Goal: Information Seeking & Learning: Learn about a topic

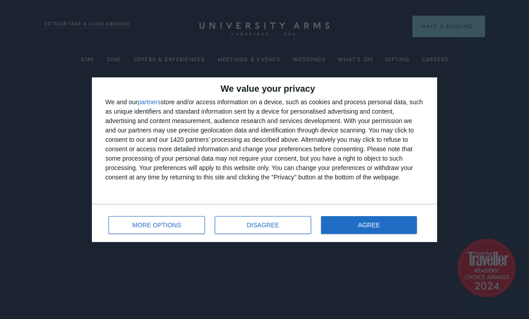
click at [382, 224] on button "AGREE" at bounding box center [369, 225] width 96 height 18
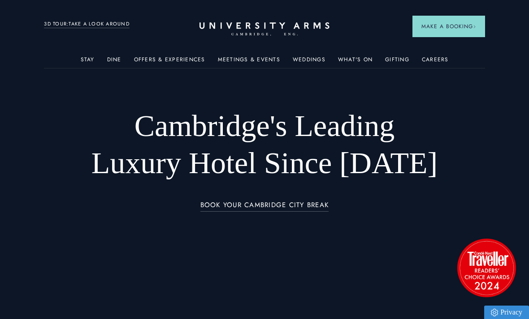
click at [159, 59] on link "Offers & Experiences" at bounding box center [169, 62] width 71 height 12
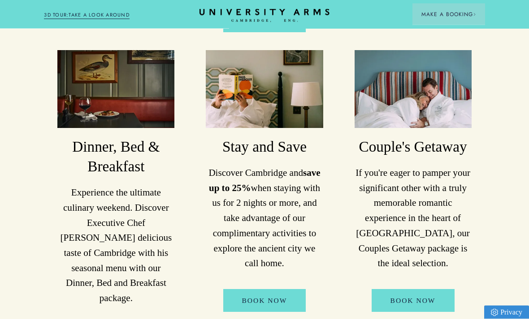
scroll to position [836, 0]
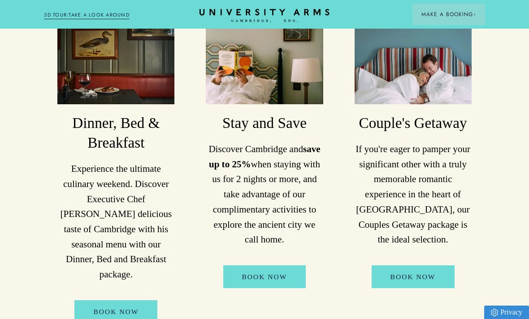
scroll to position [859, 0]
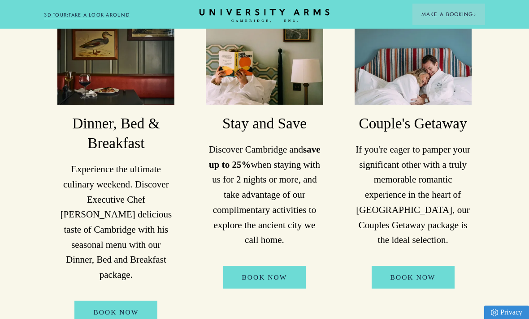
click at [437, 271] on link "Book Now" at bounding box center [412, 277] width 83 height 23
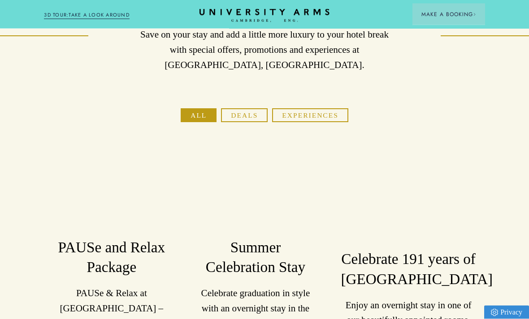
scroll to position [0, 0]
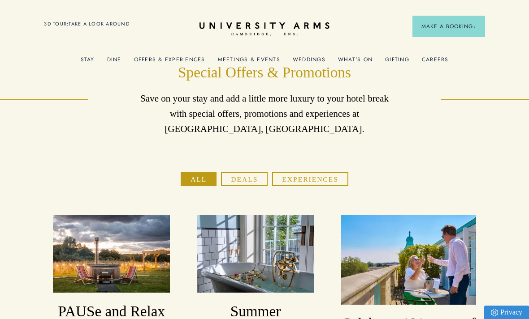
click at [89, 48] on header "Stay Suites Superior Rooms Classic Rooms Cosy Rooms Dine Restaurant Bar Afterno…" at bounding box center [264, 24] width 529 height 49
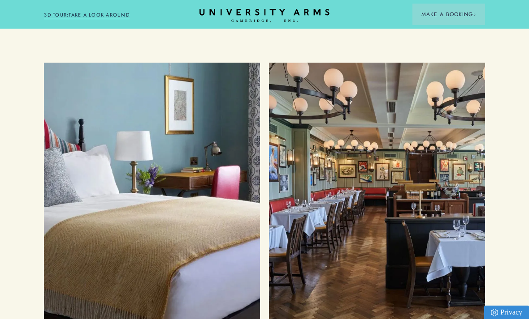
scroll to position [1464, 0]
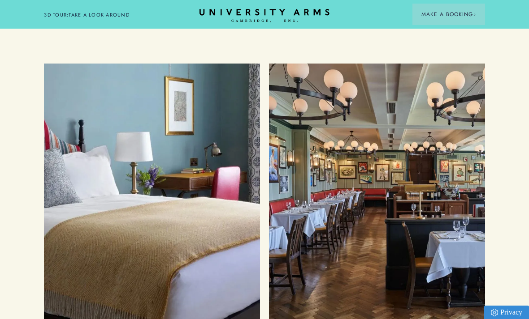
click at [414, 164] on div "Food and Drink" at bounding box center [377, 193] width 198 height 241
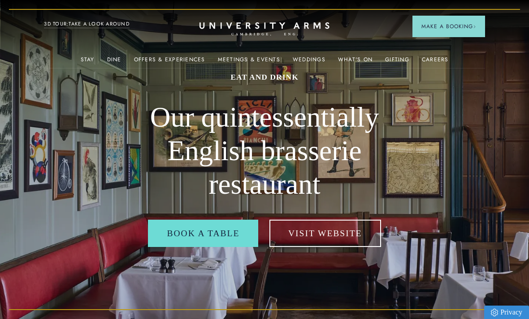
click at [188, 57] on link "Offers & Experiences" at bounding box center [169, 62] width 71 height 12
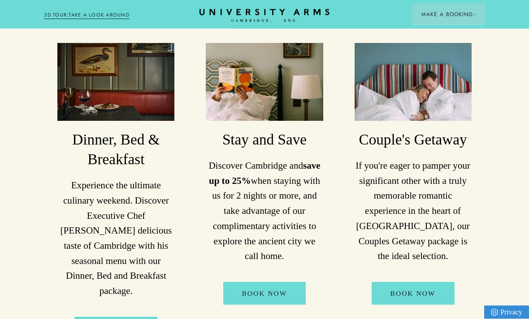
scroll to position [843, 0]
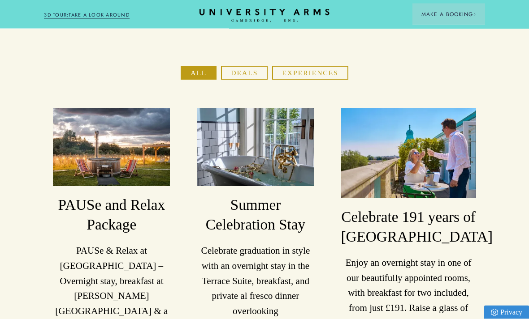
scroll to position [107, 0]
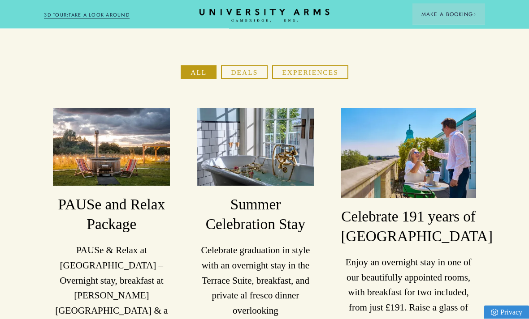
click at [245, 74] on button "Deals" at bounding box center [244, 73] width 47 height 14
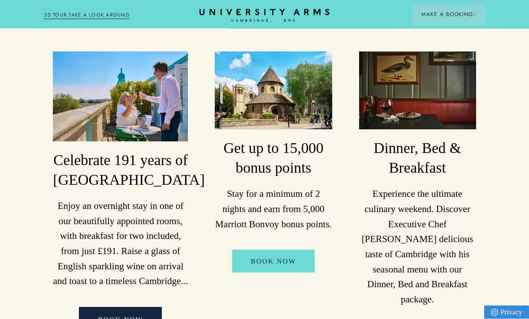
scroll to position [164, 0]
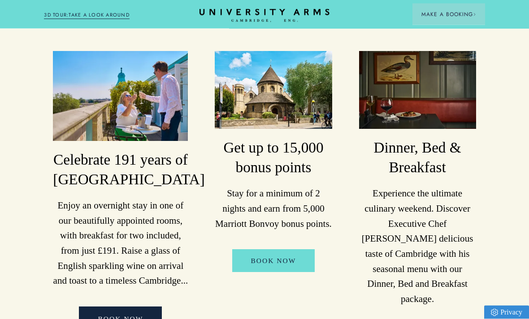
click at [134, 108] on img at bounding box center [120, 97] width 135 height 90
click at [153, 176] on h3 "Celebrate 191 years of [GEOGRAPHIC_DATA]" at bounding box center [120, 170] width 135 height 39
click at [152, 81] on img at bounding box center [120, 97] width 135 height 90
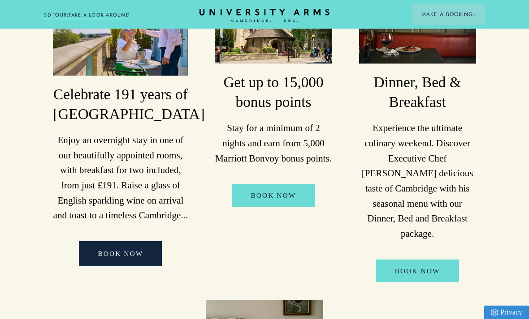
scroll to position [228, 0]
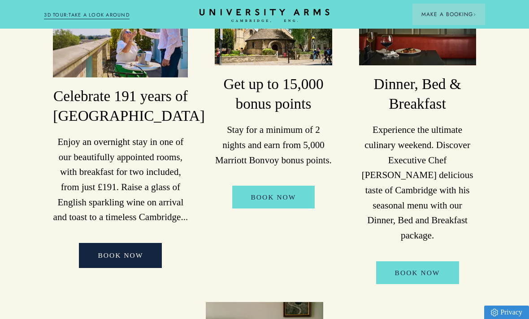
click at [126, 268] on link "BOOK NOW" at bounding box center [120, 255] width 83 height 25
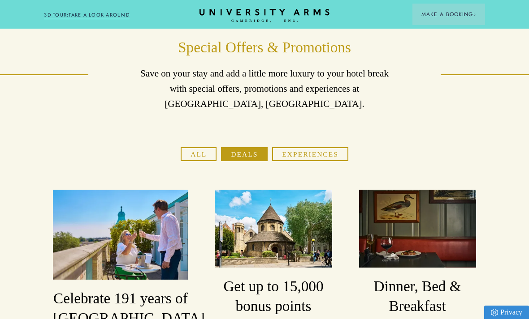
scroll to position [0, 0]
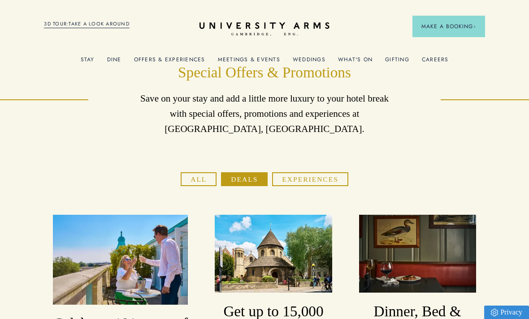
click at [363, 56] on link "What's On" at bounding box center [355, 62] width 35 height 12
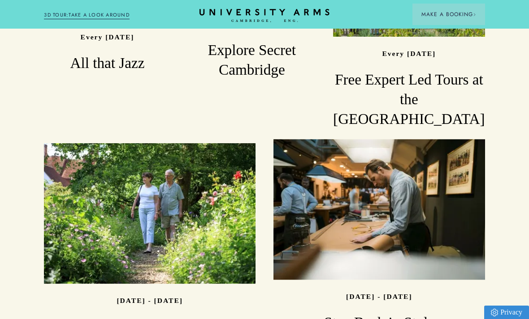
scroll to position [750, 0]
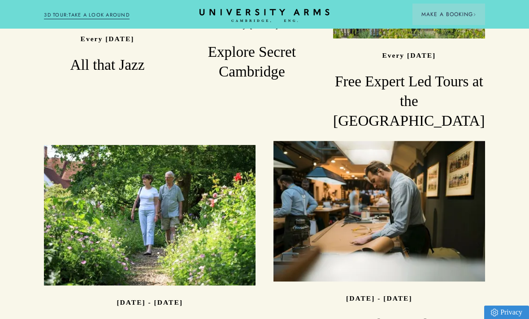
click at [421, 218] on div "Read" at bounding box center [378, 211] width 211 height 141
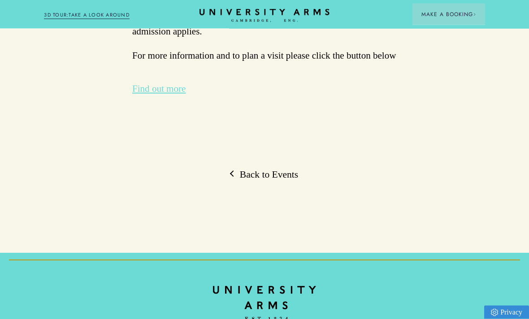
scroll to position [2251, 0]
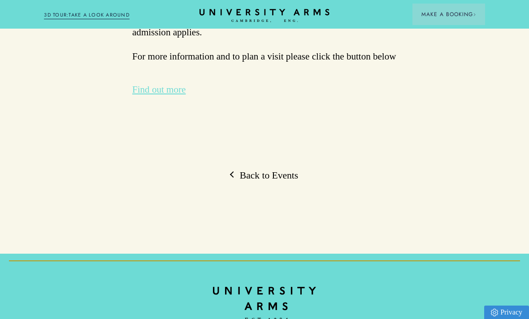
click at [276, 169] on link "Back to Events" at bounding box center [264, 175] width 67 height 13
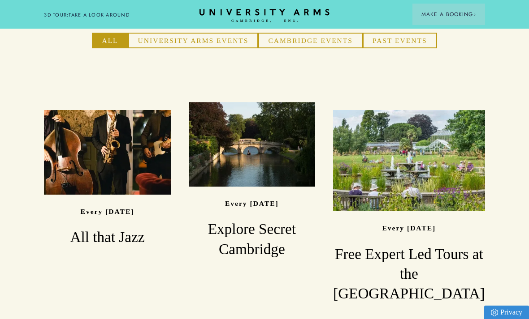
scroll to position [565, 0]
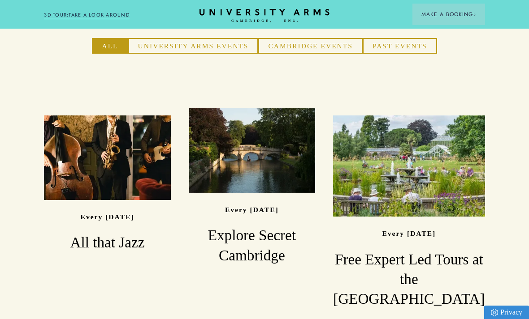
click at [148, 169] on div "Read" at bounding box center [107, 158] width 126 height 84
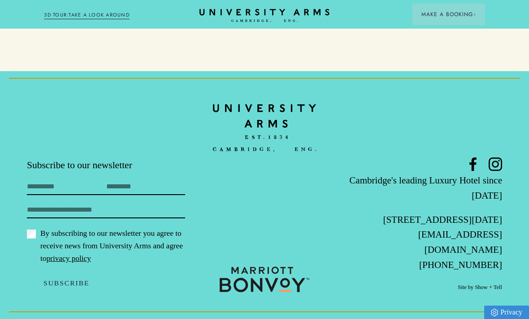
scroll to position [1209, 0]
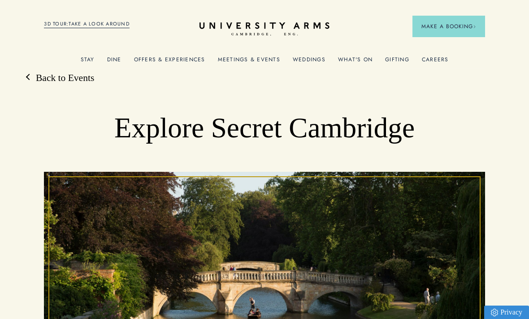
click at [68, 81] on link "Back to Events" at bounding box center [60, 78] width 67 height 13
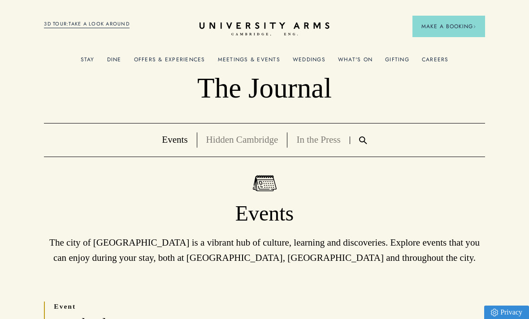
click at [365, 57] on link "What's On" at bounding box center [355, 62] width 35 height 12
click at [358, 63] on link "What's On" at bounding box center [355, 62] width 35 height 12
click at [355, 58] on link "What's On" at bounding box center [355, 62] width 35 height 12
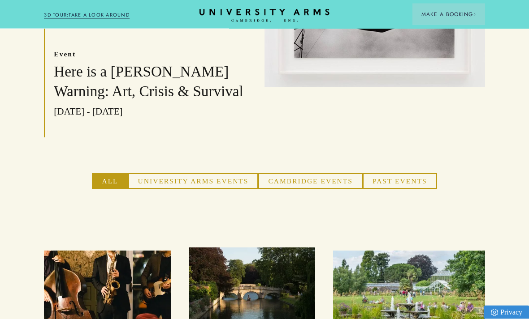
scroll to position [430, 0]
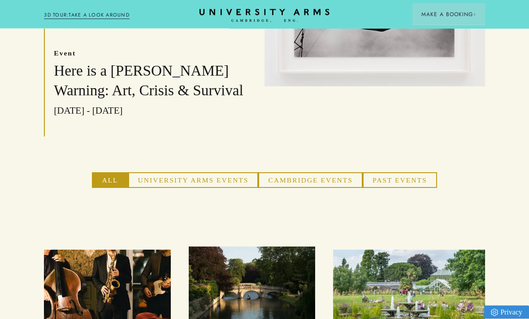
click at [332, 177] on button "Cambridge Events" at bounding box center [310, 181] width 104 height 16
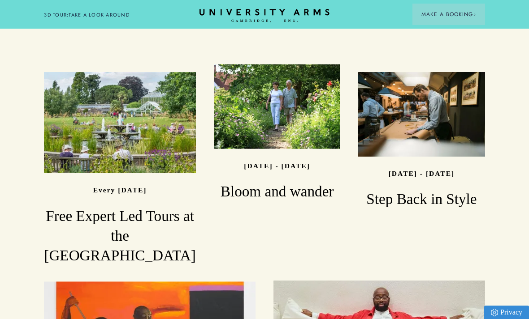
scroll to position [615, 0]
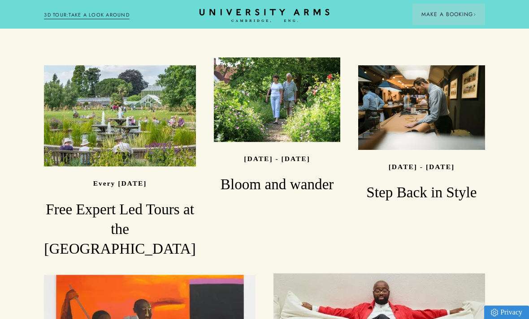
click at [286, 121] on div "Read" at bounding box center [277, 100] width 126 height 84
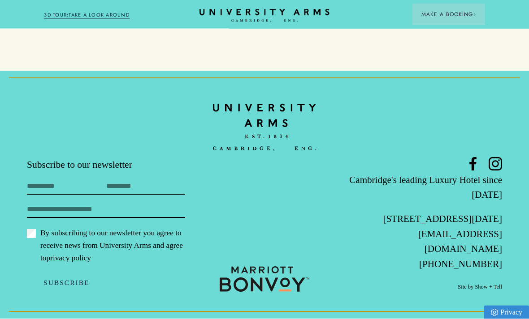
scroll to position [1845, 0]
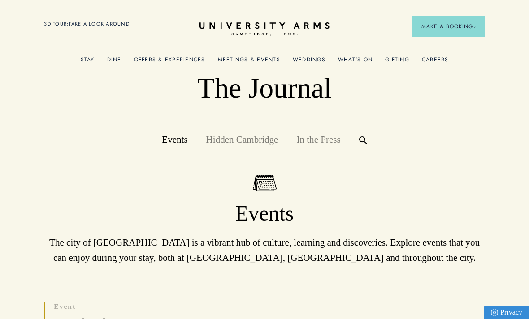
click at [409, 143] on link "A La Carte" at bounding box center [424, 140] width 99 height 23
